Goal: Task Accomplishment & Management: Manage account settings

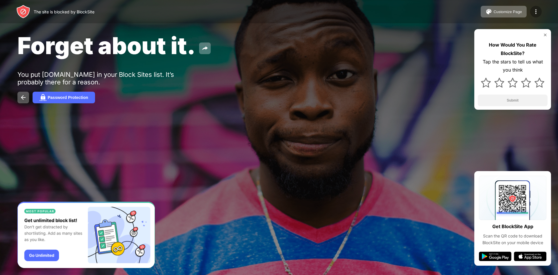
click at [538, 14] on img at bounding box center [536, 11] width 7 height 7
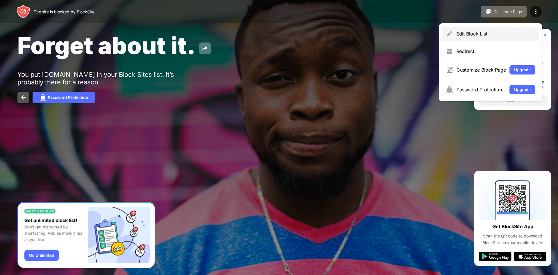
click at [480, 40] on div "Edit Block List" at bounding box center [490, 34] width 97 height 14
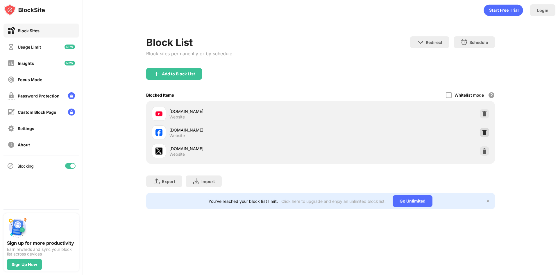
click at [482, 132] on img at bounding box center [485, 132] width 6 height 6
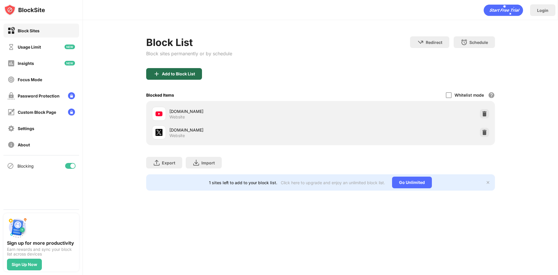
click at [178, 78] on div "Add to Block List" at bounding box center [174, 74] width 56 height 12
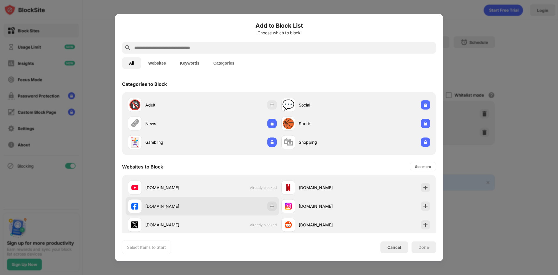
click at [272, 208] on img at bounding box center [272, 206] width 6 height 6
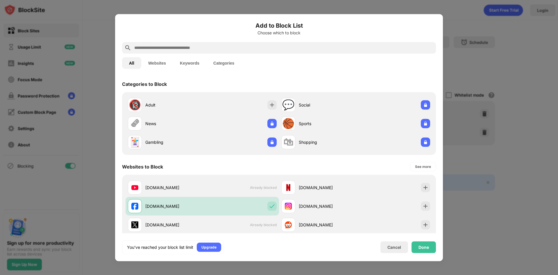
drag, startPoint x: 410, startPoint y: 251, endPoint x: 416, endPoint y: 251, distance: 5.5
click at [413, 251] on div "Cancel Done" at bounding box center [409, 247] width 56 height 12
click at [419, 249] on div "Done" at bounding box center [424, 247] width 24 height 12
